Goal: Task Accomplishment & Management: Complete application form

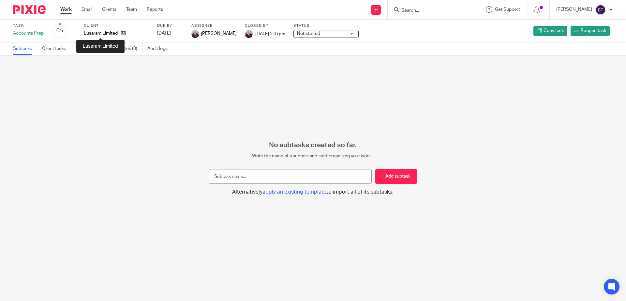
click at [94, 30] on p "Lusaram Limited" at bounding box center [101, 33] width 34 height 7
click at [381, 10] on link at bounding box center [376, 10] width 10 height 10
click at [379, 40] on link "Create task" at bounding box center [380, 39] width 40 height 9
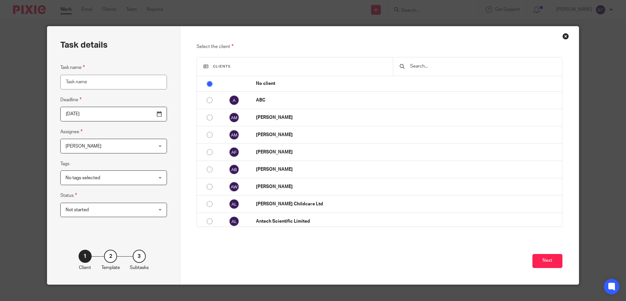
click at [85, 80] on input "Task name" at bounding box center [113, 82] width 107 height 15
type input "Review CT"
click at [94, 148] on span "[PERSON_NAME]" at bounding box center [106, 146] width 81 height 14
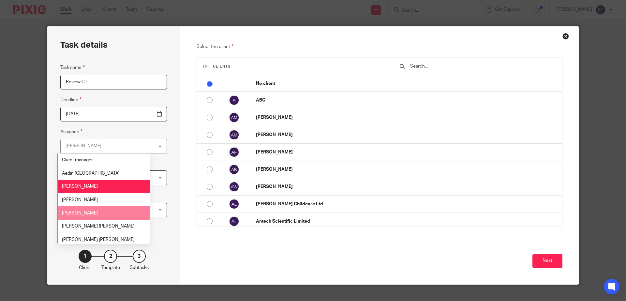
click at [97, 213] on li "[PERSON_NAME]" at bounding box center [104, 212] width 92 height 13
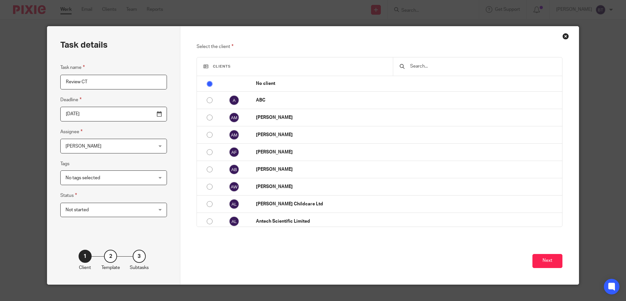
click at [469, 70] on div at bounding box center [477, 66] width 169 height 18
click at [457, 67] on input "text" at bounding box center [483, 66] width 146 height 7
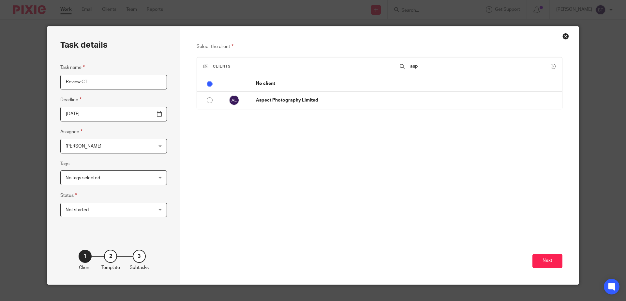
type input "asp"
click at [298, 109] on div "Clients asp No client ABC Alan Magner Alan Mitchell Amanda Fox Amy Brennan Ange…" at bounding box center [380, 83] width 366 height 53
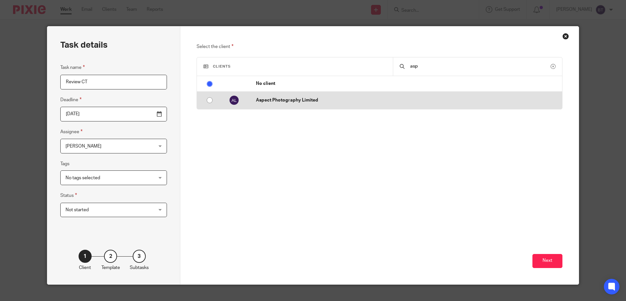
click at [204, 102] on input "radio" at bounding box center [210, 100] width 12 height 12
radio input "false"
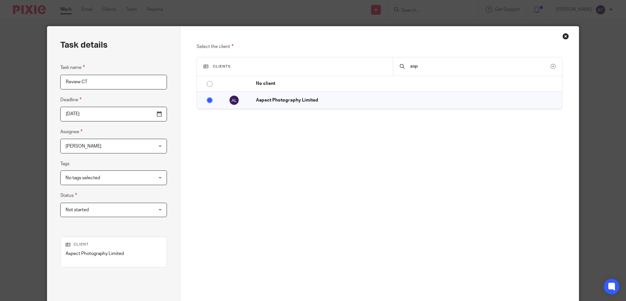
scroll to position [63, 0]
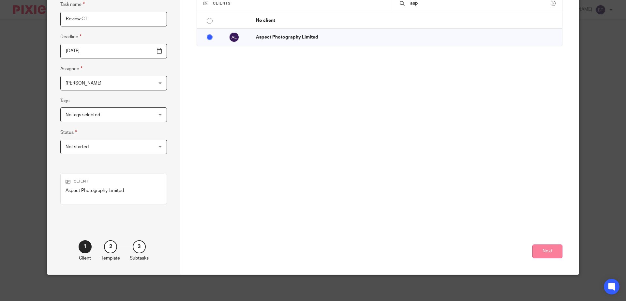
click at [550, 248] on button "Next" at bounding box center [548, 251] width 30 height 14
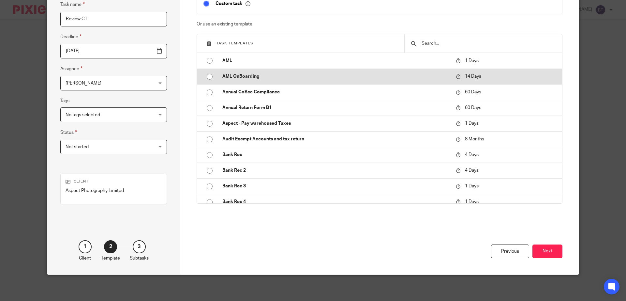
scroll to position [0, 0]
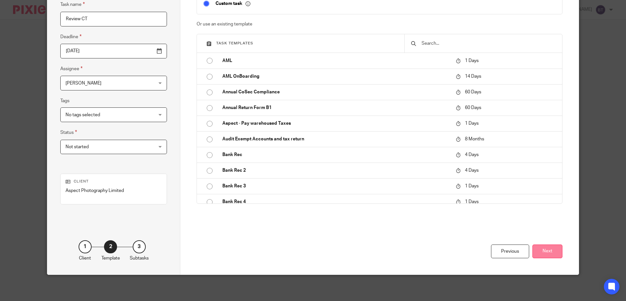
click at [549, 249] on button "Next" at bounding box center [548, 251] width 30 height 14
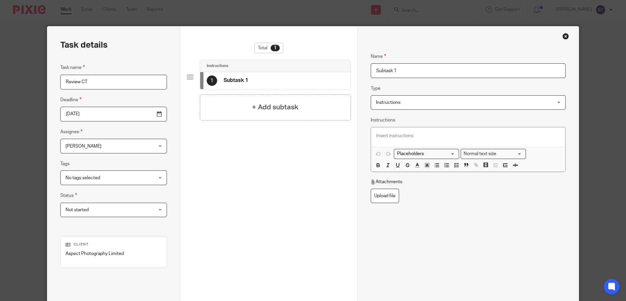
scroll to position [63, 0]
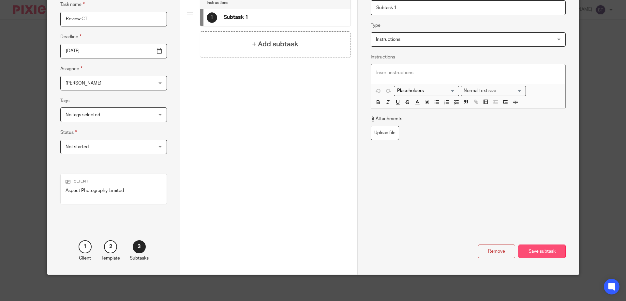
click at [551, 245] on div "Save subtask" at bounding box center [542, 251] width 47 height 14
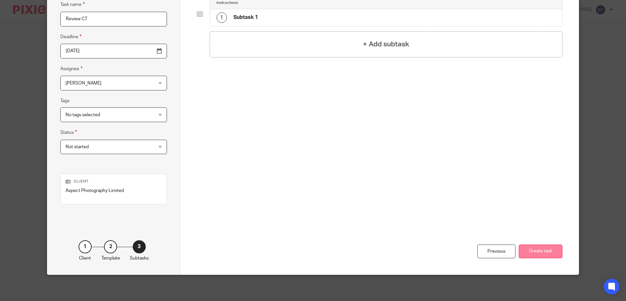
click at [536, 252] on button "Create task" at bounding box center [541, 251] width 44 height 14
